Goal: Communication & Community: Answer question/provide support

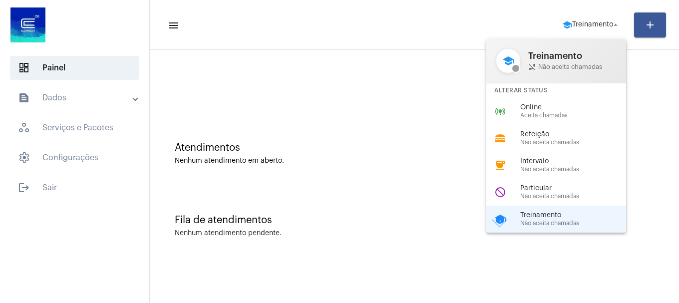
click at [551, 183] on div "do_not_disturb Particular Não aceita chamadas" at bounding box center [564, 192] width 156 height 27
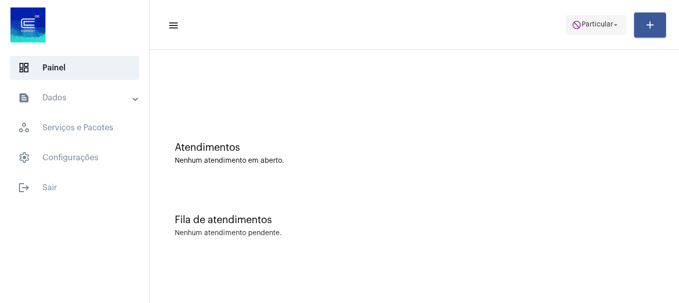
click at [603, 31] on span "do_not_disturb Particular arrow_drop_down" at bounding box center [596, 24] width 48 height 18
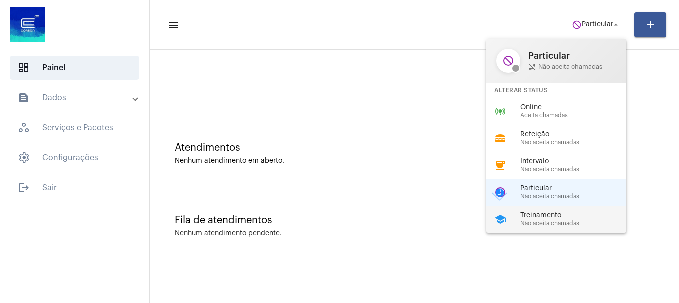
click at [574, 223] on span "Não aceita chamadas" at bounding box center [577, 223] width 114 height 6
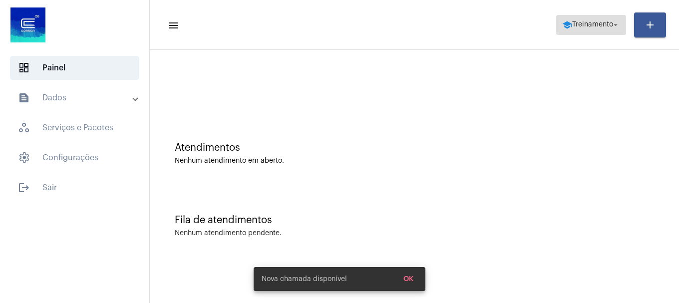
click at [584, 20] on span "school Treinamento arrow_drop_down" at bounding box center [591, 24] width 58 height 18
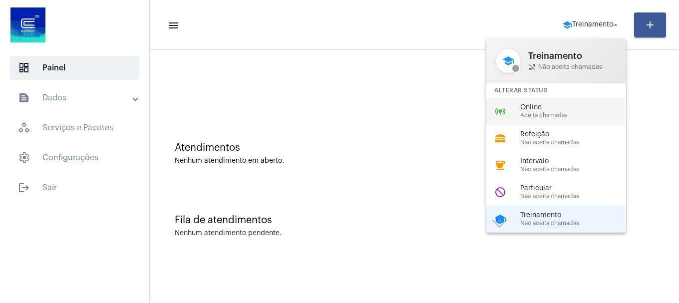
click at [557, 110] on span "Online" at bounding box center [577, 107] width 114 height 7
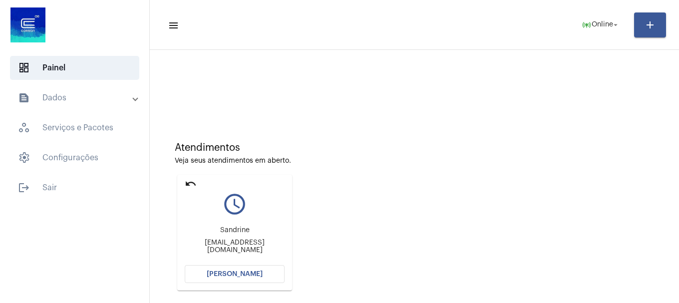
click at [256, 268] on button "[PERSON_NAME]" at bounding box center [235, 274] width 100 height 18
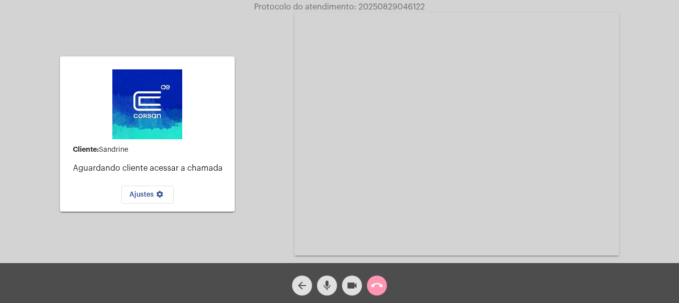
click at [386, 284] on button "call_end" at bounding box center [377, 286] width 20 height 20
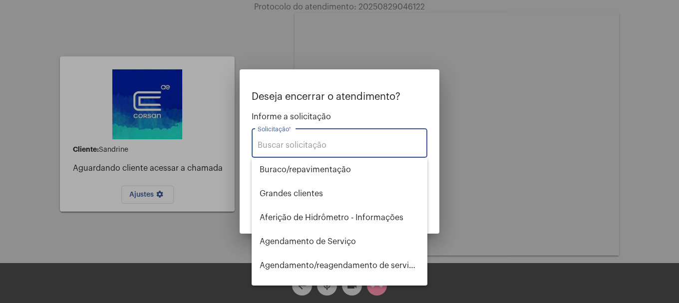
click at [295, 145] on input "Solicitação *" at bounding box center [340, 145] width 164 height 9
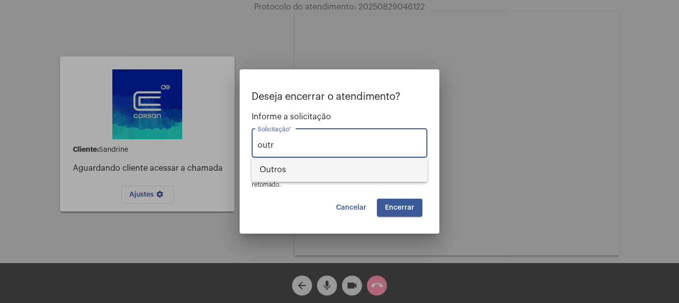
click at [268, 172] on span "Outros" at bounding box center [340, 170] width 160 height 24
type input "Outros"
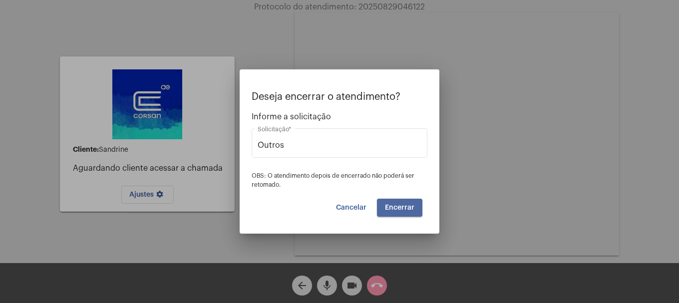
click at [398, 203] on button "Encerrar" at bounding box center [399, 208] width 45 height 18
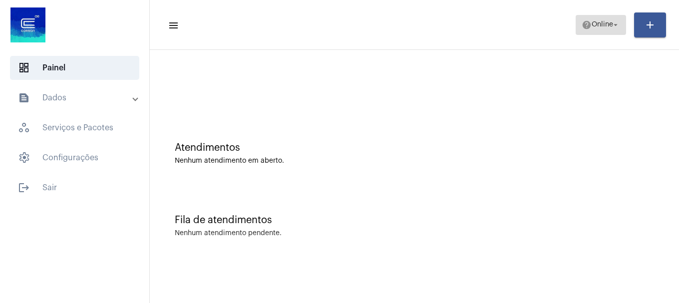
click at [605, 25] on span "Online" at bounding box center [602, 24] width 21 height 7
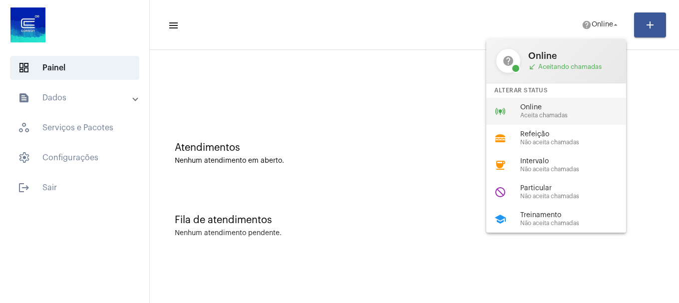
click at [548, 118] on span "Aceita chamadas" at bounding box center [577, 115] width 114 height 6
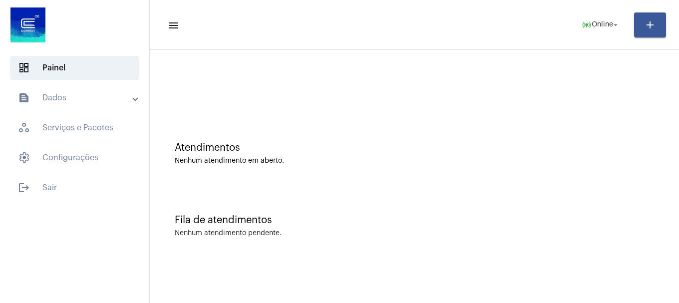
click at [72, 97] on mat-panel-title "text_snippet_outlined Dados" at bounding box center [75, 98] width 115 height 12
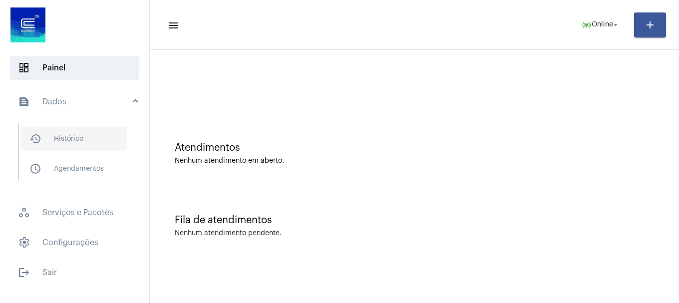
click at [69, 138] on span "history_outlined Histórico" at bounding box center [73, 139] width 105 height 24
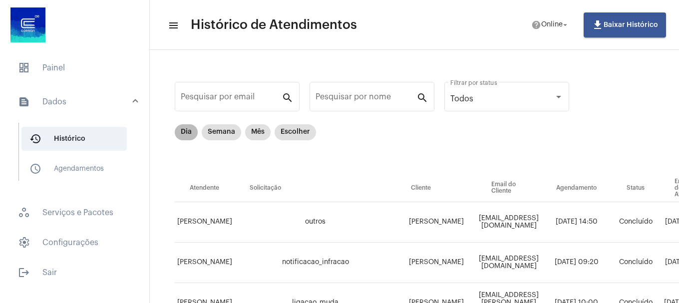
click at [190, 133] on mat-chip "Dia" at bounding box center [186, 132] width 23 height 16
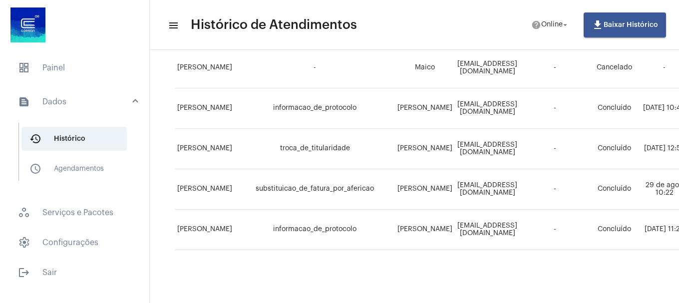
scroll to position [566, 483]
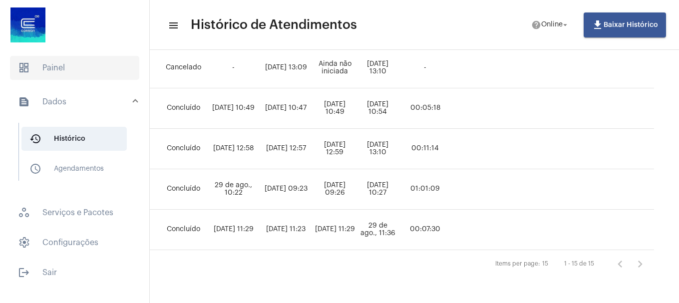
click at [82, 69] on span "dashboard Painel" at bounding box center [74, 68] width 129 height 24
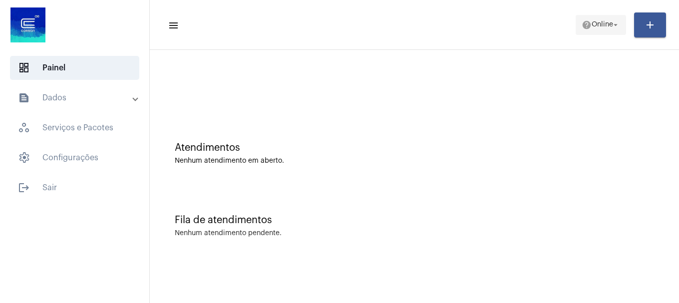
click at [584, 33] on span "help Online arrow_drop_down" at bounding box center [601, 24] width 38 height 18
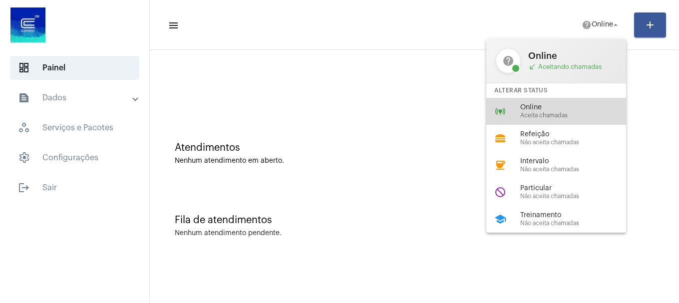
click at [532, 117] on span "Aceita chamadas" at bounding box center [577, 115] width 114 height 6
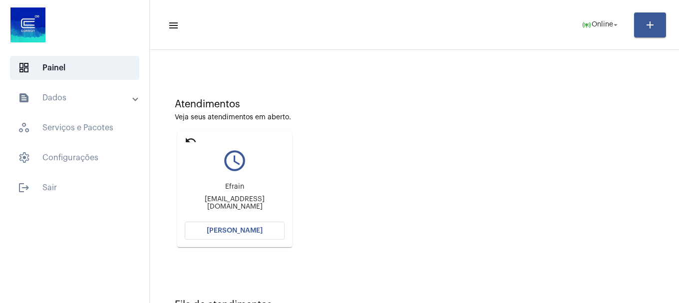
scroll to position [87, 0]
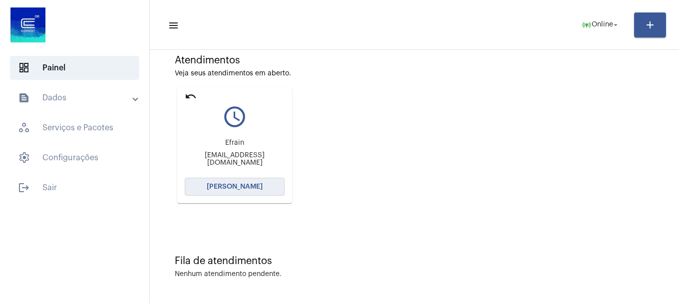
click at [239, 189] on span "[PERSON_NAME]" at bounding box center [235, 186] width 56 height 7
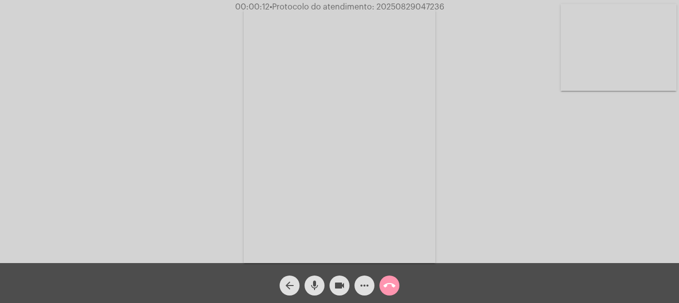
click at [650, 47] on video at bounding box center [619, 47] width 116 height 87
click at [370, 283] on mat-icon "more_horiz" at bounding box center [365, 286] width 12 height 12
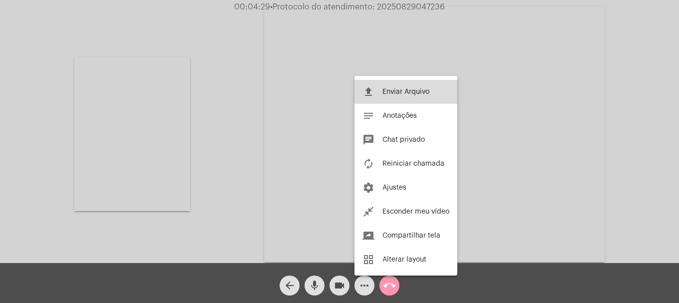
click at [395, 93] on span "Enviar Arquivo" at bounding box center [406, 91] width 47 height 7
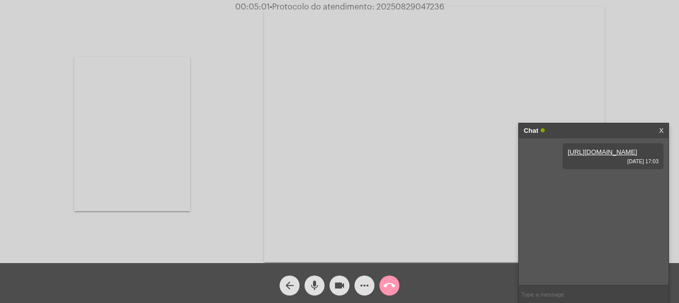
click at [596, 156] on link "[URL][DOMAIN_NAME]" at bounding box center [602, 151] width 69 height 7
click at [356, 286] on button "more_horiz" at bounding box center [365, 286] width 20 height 20
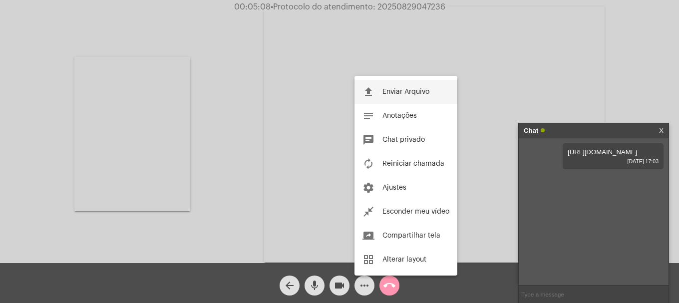
click at [422, 80] on button "file_upload Enviar Arquivo" at bounding box center [406, 92] width 103 height 24
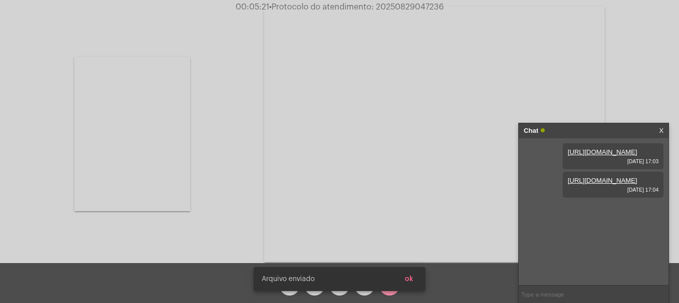
click at [613, 184] on link "[URL][DOMAIN_NAME]" at bounding box center [602, 180] width 69 height 7
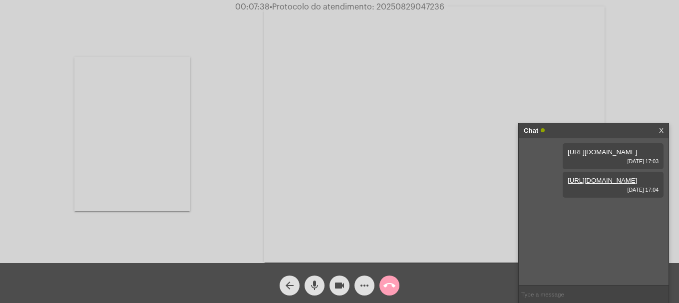
click at [385, 278] on span "call_end" at bounding box center [390, 286] width 12 height 20
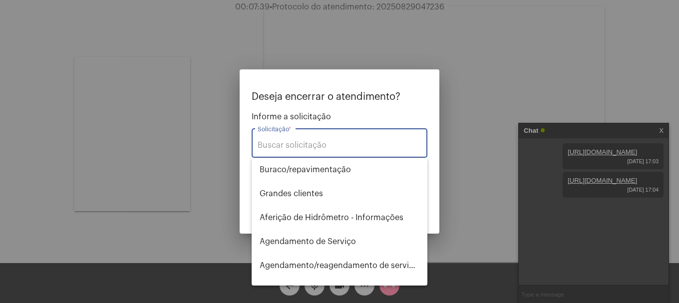
click at [331, 146] on input "Solicitação *" at bounding box center [340, 145] width 164 height 9
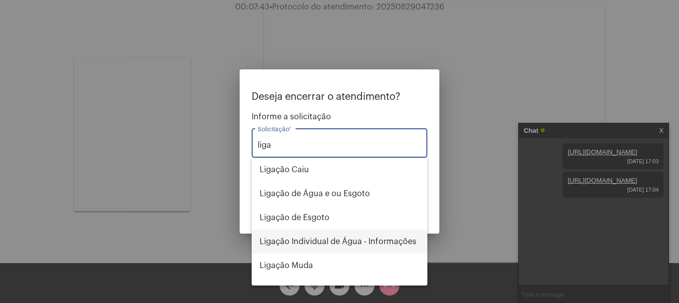
click at [343, 250] on span "Ligação Individual de Água - Informações" at bounding box center [340, 242] width 160 height 24
type input "Ligação Individual de Água - Informações"
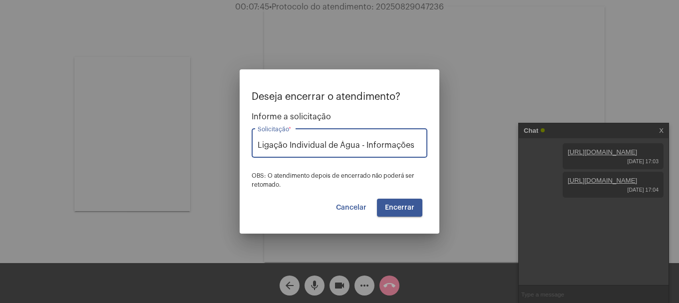
click at [396, 208] on span "Encerrar" at bounding box center [399, 207] width 29 height 7
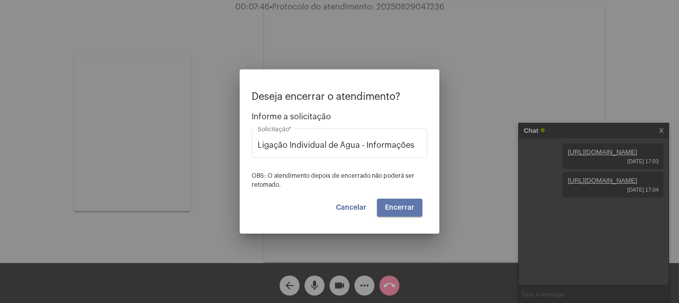
click at [396, 208] on span "Encerrar" at bounding box center [399, 207] width 29 height 7
